Goal: Task Accomplishment & Management: Manage account settings

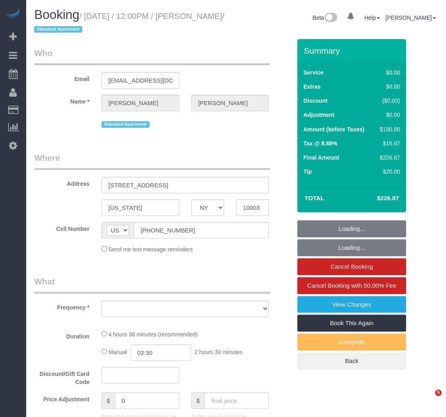
select select "NY"
select select "object:804"
select select "string:stripe-pm_1Q0UyP4VGloSiKo72Qgccq7U"
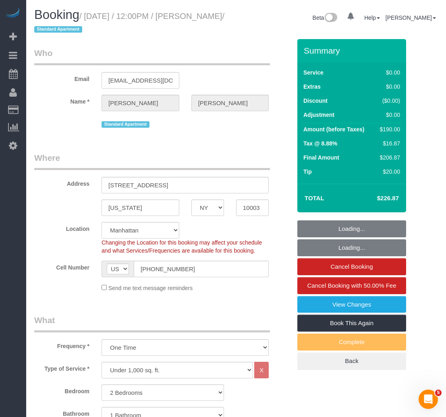
select select "object:913"
select select "2"
select select "spot1"
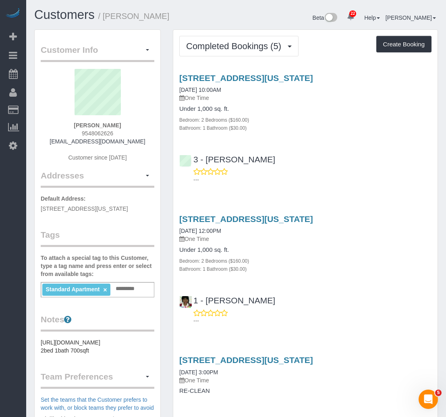
click at [302, 135] on div "251 East 13th Street, Apt. 1, New York, NY 10003 07/11/2025 10:00AM One Time Un…" at bounding box center [305, 126] width 264 height 121
click at [240, 39] on button "Completed Bookings (5)" at bounding box center [238, 46] width 119 height 21
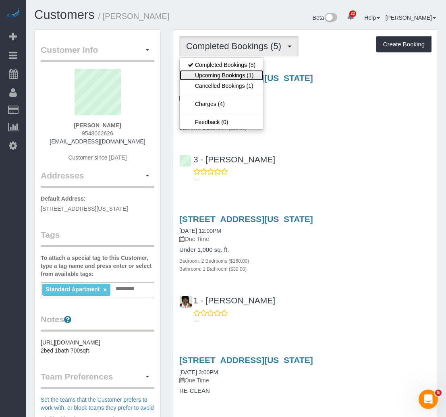
click at [239, 75] on link "Upcoming Bookings (1)" at bounding box center [222, 75] width 84 height 10
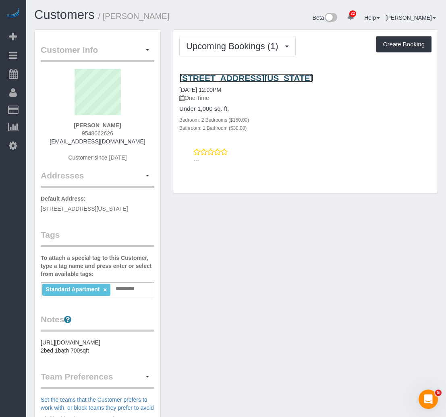
click at [230, 79] on link "251 East 13th Street, Apt. 1, New York, NY 10003" at bounding box center [246, 77] width 134 height 9
click at [133, 297] on div "Standard Apartment × Add a tag" at bounding box center [98, 289] width 114 height 15
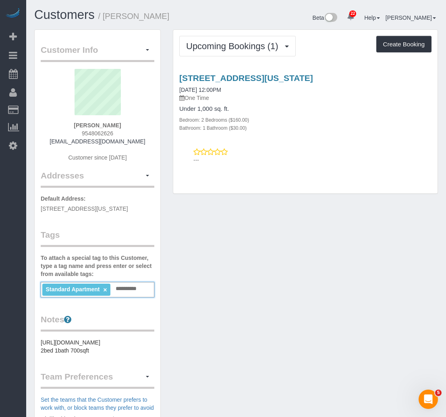
type input "**********"
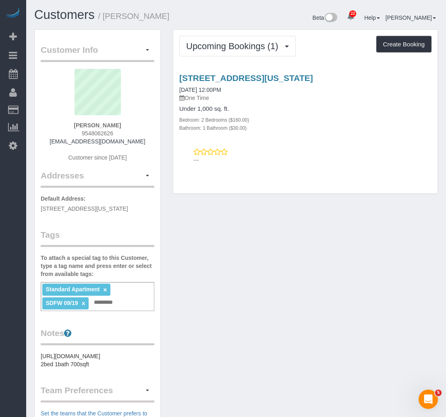
click at [228, 309] on div "Customer Info Edit Contact Info Send Message Email Preferences Special Sales Ta…" at bounding box center [236, 314] width 416 height 571
drag, startPoint x: 120, startPoint y: 122, endPoint x: 77, endPoint y: 122, distance: 43.1
click at [77, 122] on div "William Becker 9548062626 willbecker22@icloud.com Customer since 2024" at bounding box center [98, 119] width 114 height 101
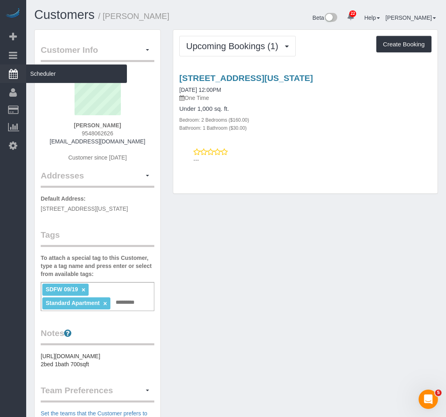
copy strong "William Becker"
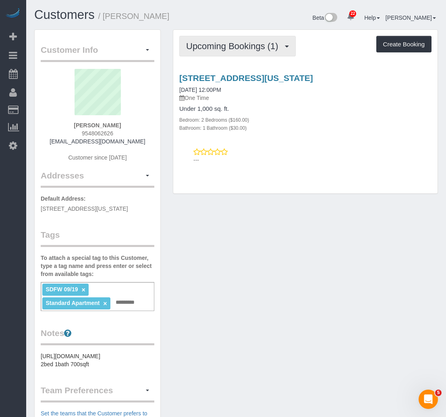
click at [239, 46] on span "Upcoming Bookings (1)" at bounding box center [234, 46] width 96 height 10
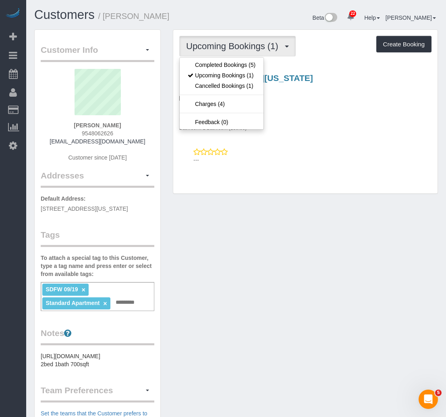
click at [239, 46] on span "Upcoming Bookings (1)" at bounding box center [234, 46] width 96 height 10
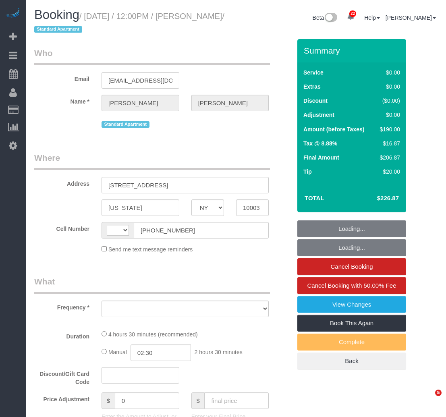
select select "NY"
select select "2"
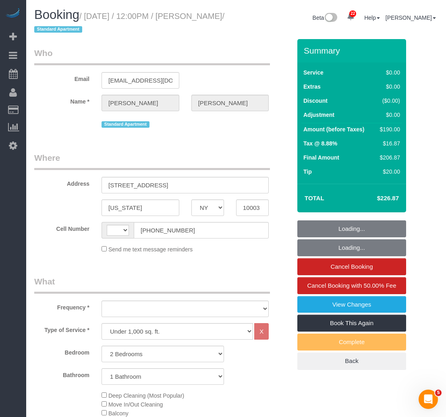
select select "string:US"
select select "string:stripe-pm_1Q0UyP4VGloSiKo72Qgccq7U"
select select "number:58"
select select "number:75"
select select "number:15"
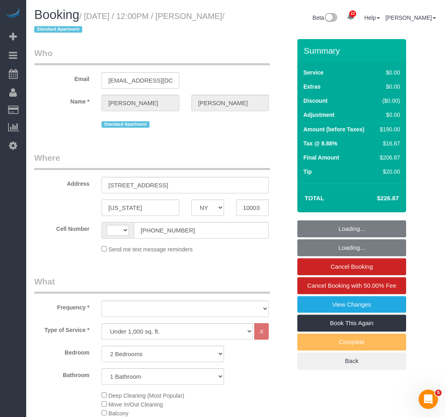
select select "number:5"
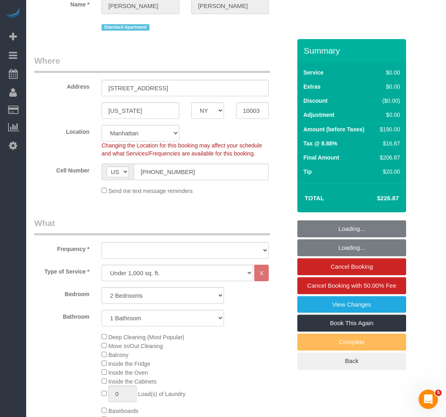
select select "object:1054"
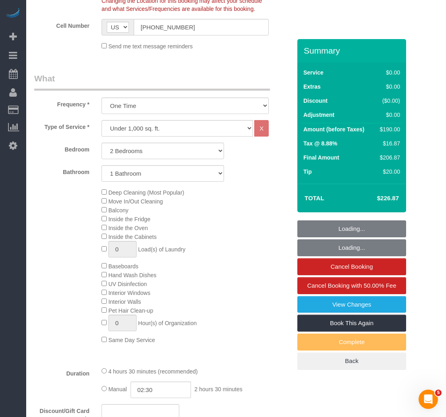
select select "spot1"
select select "2"
select select "object:1099"
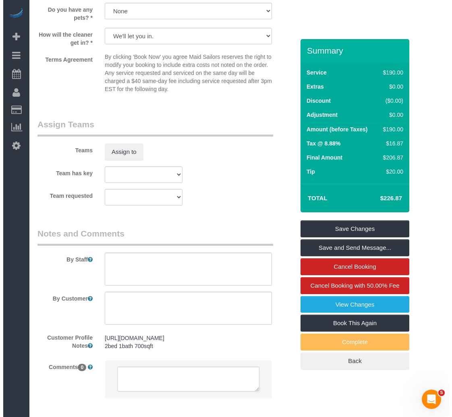
scroll to position [1020, 0]
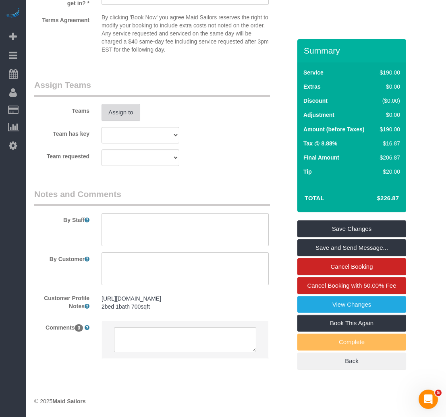
click at [127, 117] on button "Assign to" at bounding box center [121, 112] width 39 height 17
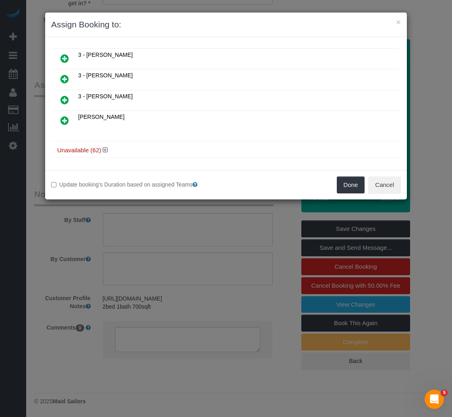
scroll to position [514, 0]
click at [106, 147] on icon at bounding box center [105, 148] width 5 height 6
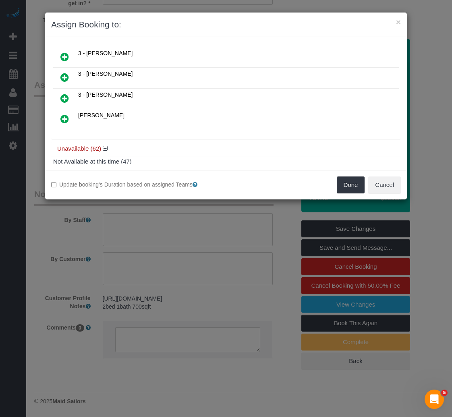
scroll to position [647, 0]
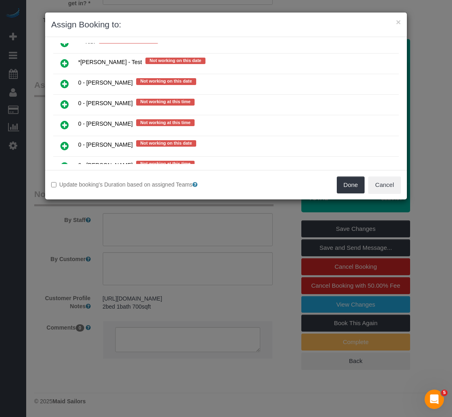
click at [60, 102] on link at bounding box center [64, 105] width 19 height 16
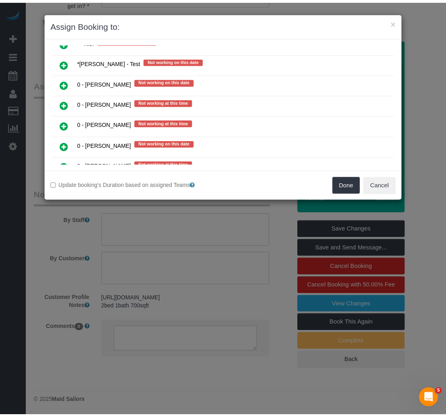
scroll to position [666, 0]
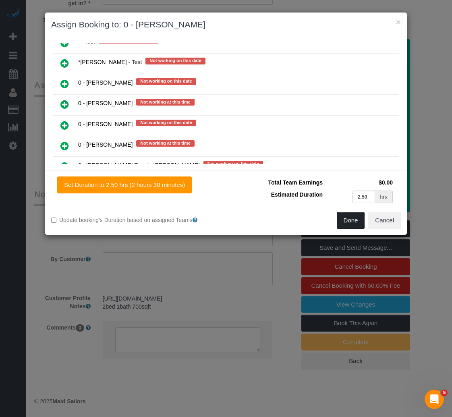
click at [343, 220] on button "Done" at bounding box center [351, 220] width 28 height 17
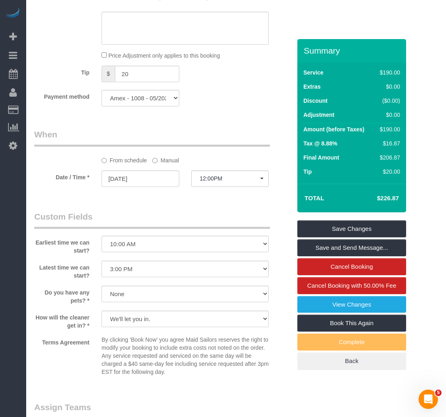
scroll to position [496, 0]
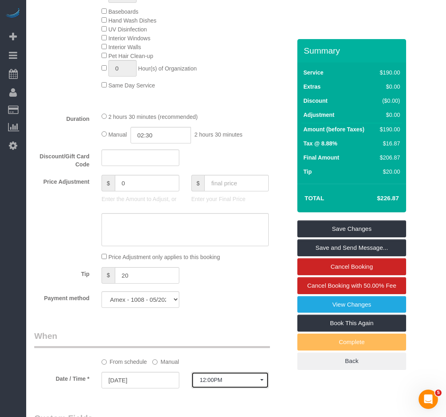
click at [222, 381] on span "12:00PM" at bounding box center [230, 380] width 61 height 6
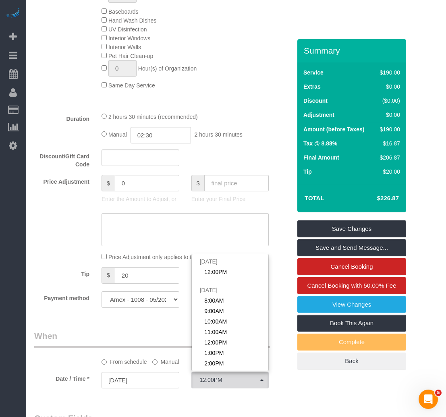
click at [152, 364] on div "From schedule Manual" at bounding box center [184, 360] width 179 height 11
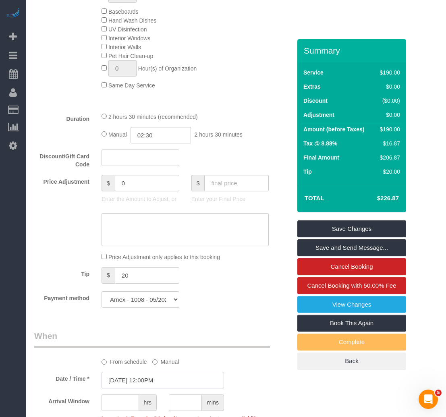
click at [159, 375] on input "09/19/2025 12:00PM" at bounding box center [163, 380] width 122 height 17
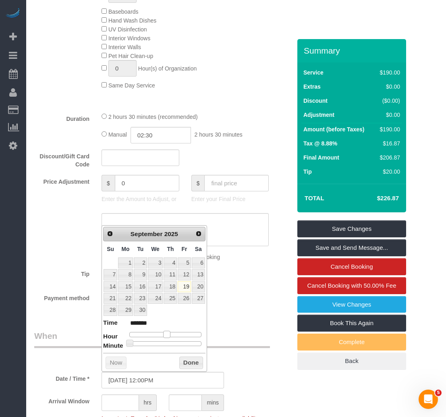
type input "09/19/2025 1:00PM"
type input "******"
drag, startPoint x: 168, startPoint y: 337, endPoint x: 172, endPoint y: 339, distance: 4.5
click at [172, 339] on dl "Time ****** Hour Minute Second Millisecond Microsecond Time Zone ***** ***** **…" at bounding box center [154, 332] width 102 height 28
click at [191, 364] on button "Done" at bounding box center [191, 363] width 24 height 13
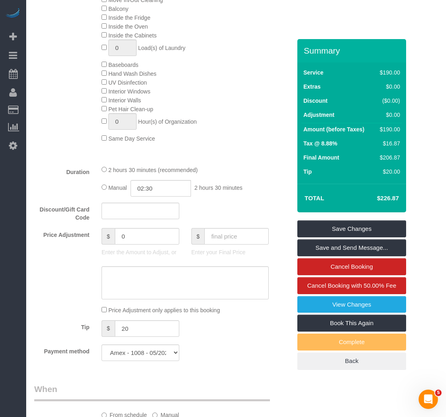
scroll to position [685, 0]
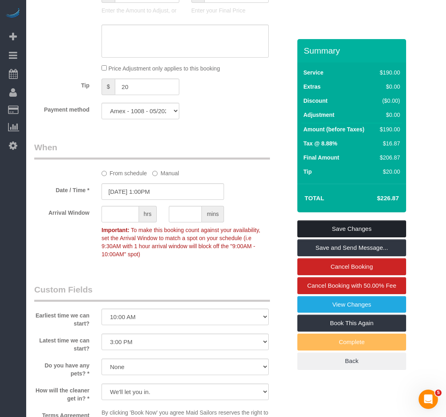
click at [331, 229] on link "Save Changes" at bounding box center [351, 228] width 109 height 17
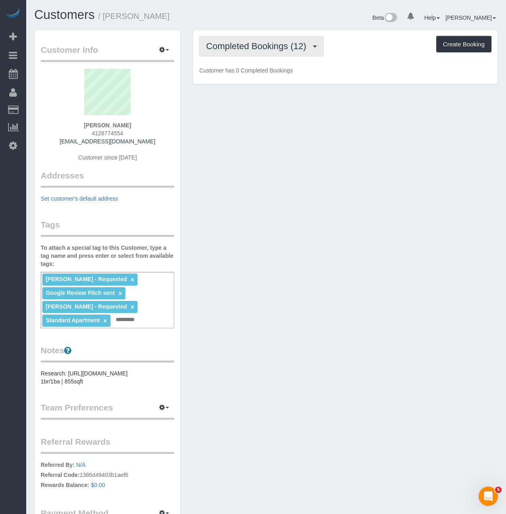
click at [227, 45] on span "Completed Bookings (12)" at bounding box center [258, 46] width 104 height 10
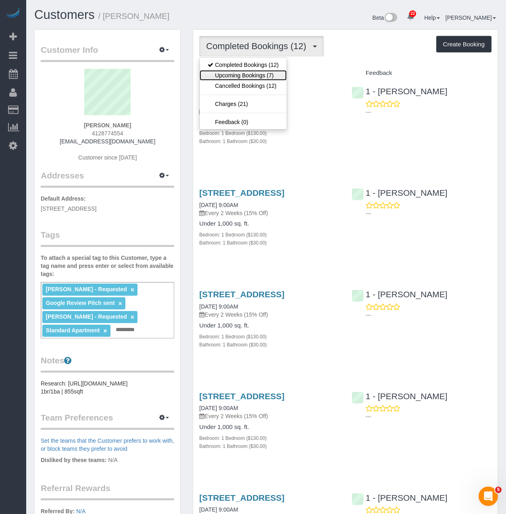
click at [238, 78] on link "Upcoming Bookings (7)" at bounding box center [242, 75] width 87 height 10
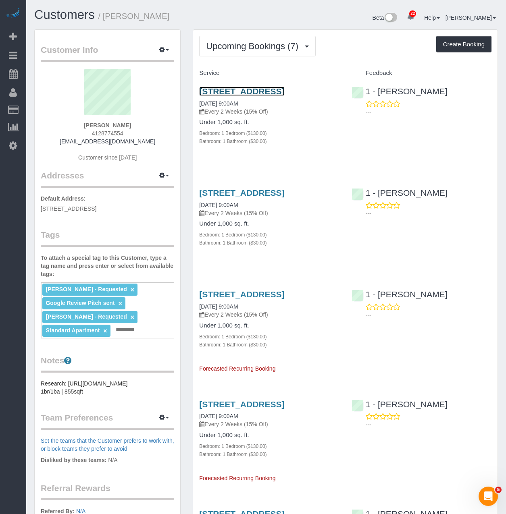
click at [225, 96] on link "2600 Netherland Avenue, Apt. 1918, Bronx, NY 10463" at bounding box center [241, 91] width 85 height 9
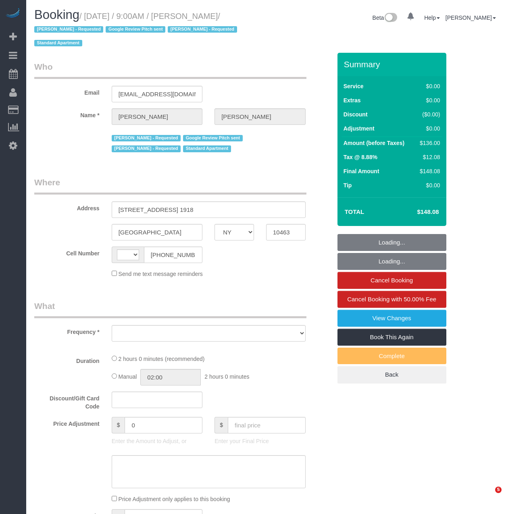
select select "NY"
select select "string:[GEOGRAPHIC_DATA]"
select select "object:822"
select select "string:stripe-pm_1Qguz74VGloSiKo7EKL6n6qK"
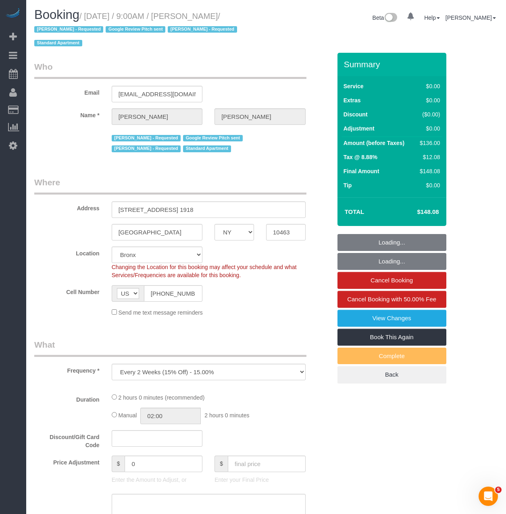
select select "object:836"
select select "1"
select select "spot1"
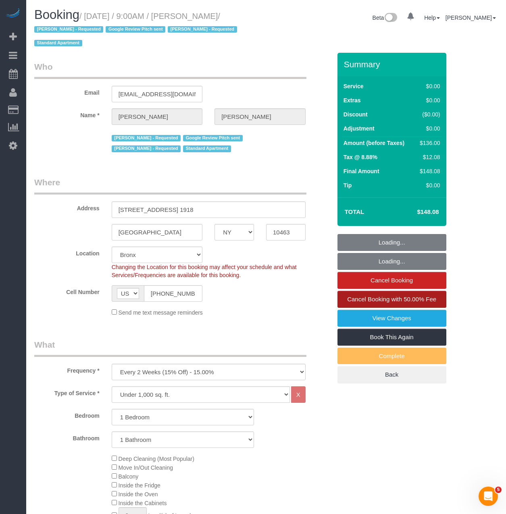
select select "number:56"
select select "number:74"
select select "number:15"
select select "number:5"
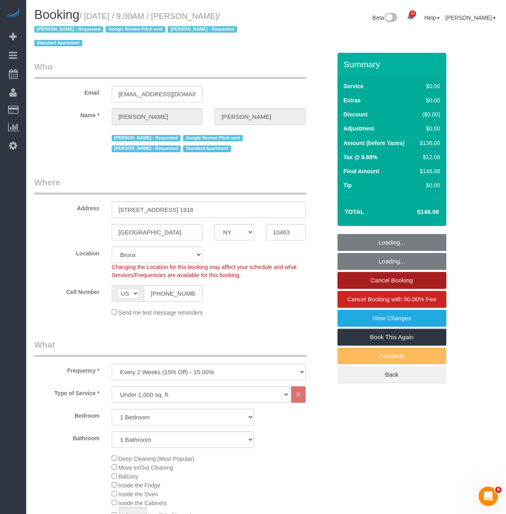
select select "1"
click at [390, 282] on link "Cancel Booking" at bounding box center [391, 280] width 109 height 17
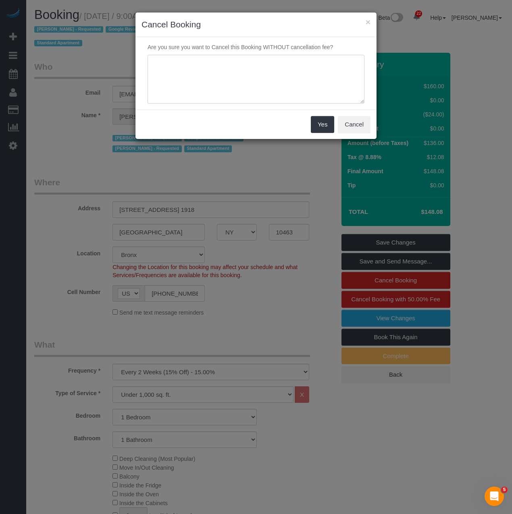
click at [184, 85] on textarea at bounding box center [255, 79] width 217 height 49
type textarea "N"
type textarea "Customer Reque"
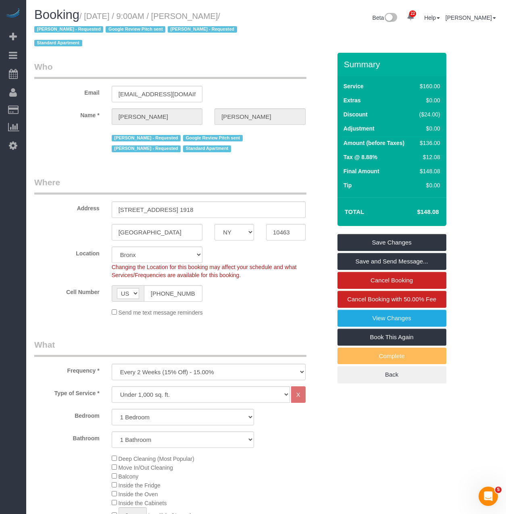
click at [423, 289] on fieldset "Save Changes Save and Send Message... Cancel Booking Cancel Booking with 50.00%…" at bounding box center [391, 308] width 109 height 149
click at [417, 298] on span "Cancel Booking with 50.00% Fee" at bounding box center [391, 299] width 89 height 7
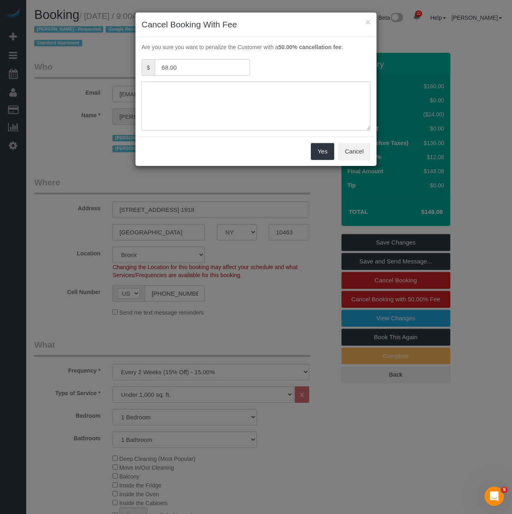
click at [214, 116] on textarea at bounding box center [255, 105] width 229 height 49
type textarea "Customer Requested"
click at [320, 153] on button "Yes" at bounding box center [322, 151] width 23 height 17
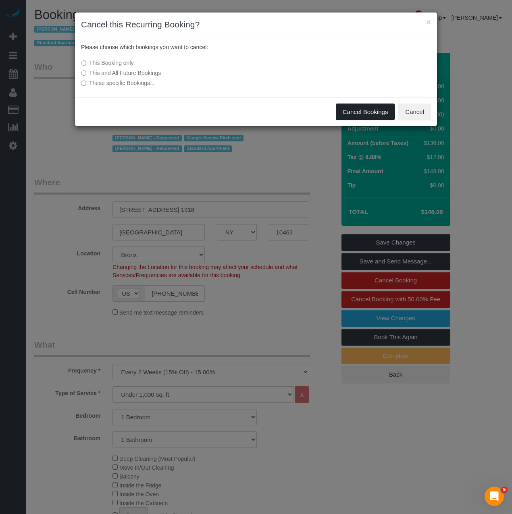
click at [359, 117] on button "Cancel Bookings" at bounding box center [365, 112] width 59 height 17
